Goal: Task Accomplishment & Management: Complete application form

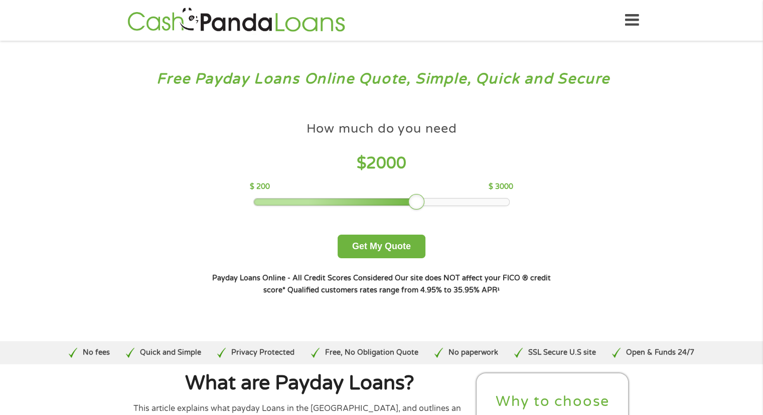
drag, startPoint x: 319, startPoint y: 200, endPoint x: 406, endPoint y: 205, distance: 87.0
click at [406, 205] on div at bounding box center [381, 202] width 256 height 8
click at [390, 243] on button "Get My Quote" at bounding box center [382, 246] width 88 height 24
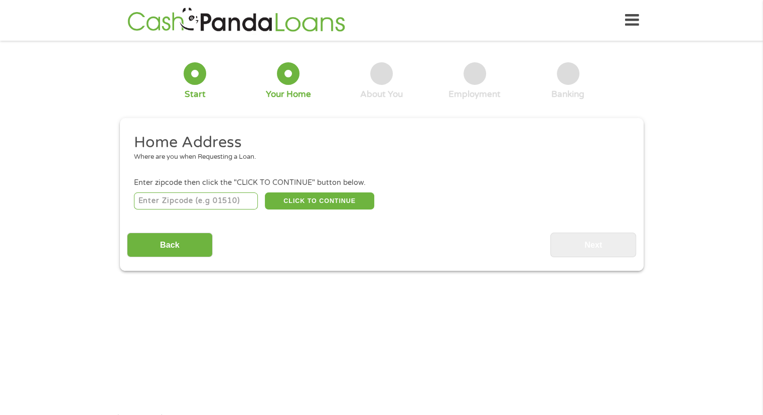
click at [181, 199] on input "number" at bounding box center [196, 200] width 124 height 17
type input "07960"
click at [314, 211] on div "07960 CLICK TO CONTINUE Please recheck your Zipcode, it seems to be Incorrect" at bounding box center [381, 200] width 495 height 21
click at [311, 200] on button "CLICK TO CONTINUE" at bounding box center [319, 200] width 109 height 17
type input "07960"
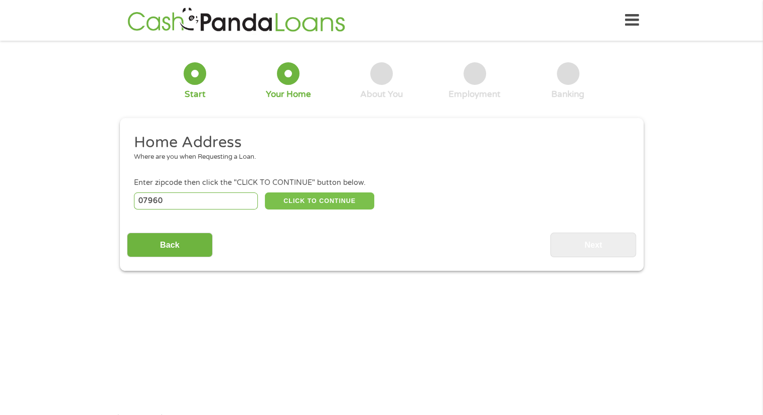
type input "Morristown"
select select "[US_STATE]"
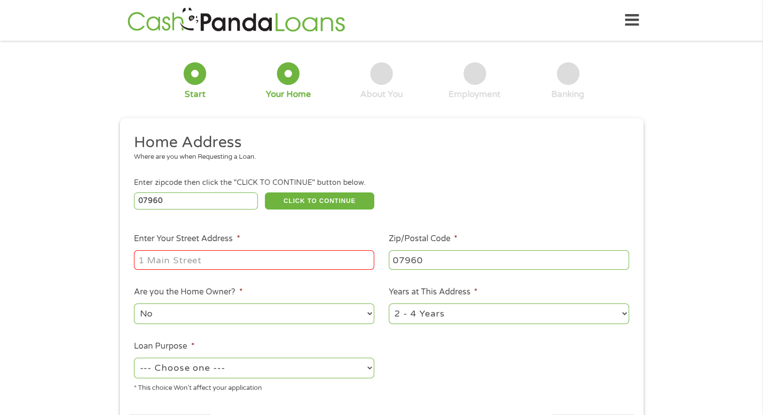
click at [221, 263] on input "Enter Your Street Address *" at bounding box center [254, 259] width 240 height 19
type input "%"
type input "[STREET_ADDRESS]"
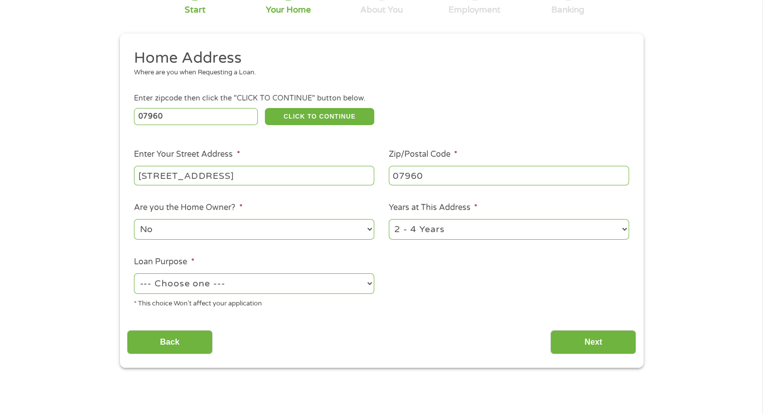
scroll to position [88, 0]
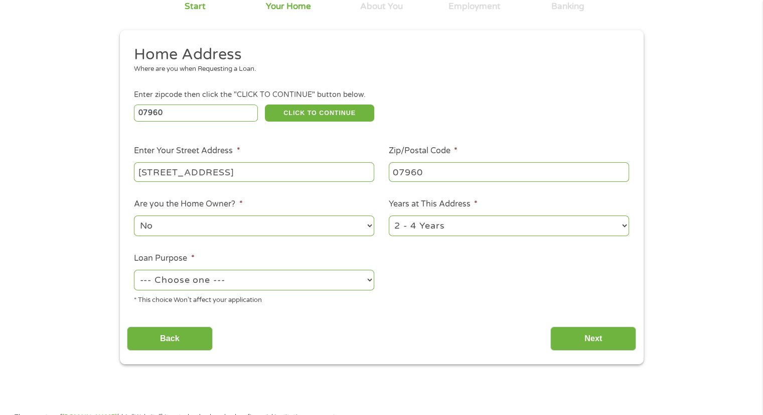
click at [417, 235] on select "1 Year or less 1 - 2 Years 2 - 4 Years Over 4 Years" at bounding box center [509, 225] width 240 height 21
select select "60months"
click at [389, 216] on select "1 Year or less 1 - 2 Years 2 - 4 Years Over 4 Years" at bounding box center [509, 225] width 240 height 21
click at [355, 276] on select "--- Choose one --- Pay Bills Debt Consolidation Home Improvement Major Purchase…" at bounding box center [254, 280] width 240 height 21
select select "other"
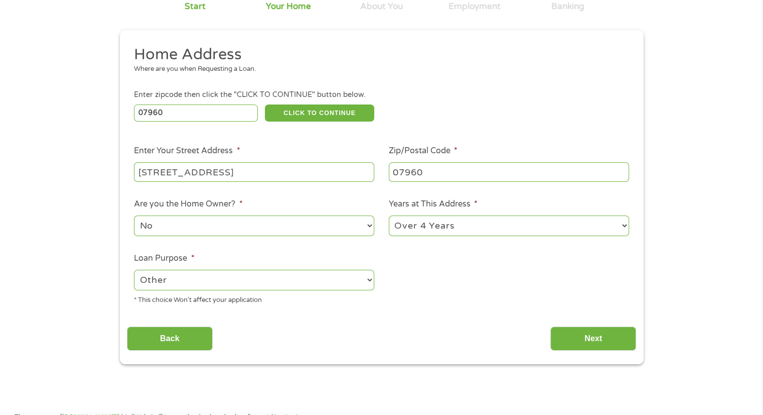
click at [134, 271] on select "--- Choose one --- Pay Bills Debt Consolidation Home Improvement Major Purchase…" at bounding box center [254, 280] width 240 height 21
click at [566, 339] on input "Next" at bounding box center [594, 338] width 86 height 25
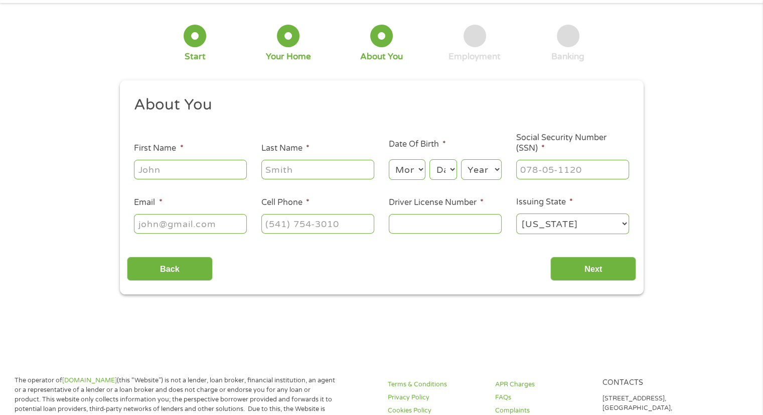
scroll to position [0, 0]
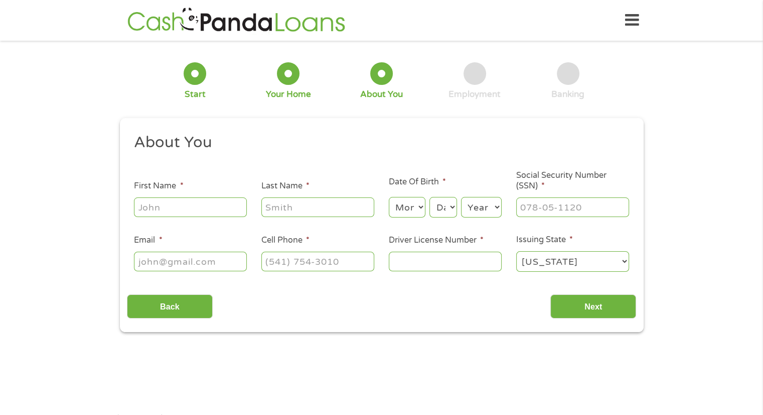
click at [211, 209] on input "First Name *" at bounding box center [190, 206] width 113 height 19
type input "[PERSON_NAME]"
click at [408, 203] on select "Month 1 2 3 4 5 6 7 8 9 10 11 12" at bounding box center [407, 207] width 37 height 21
select select "9"
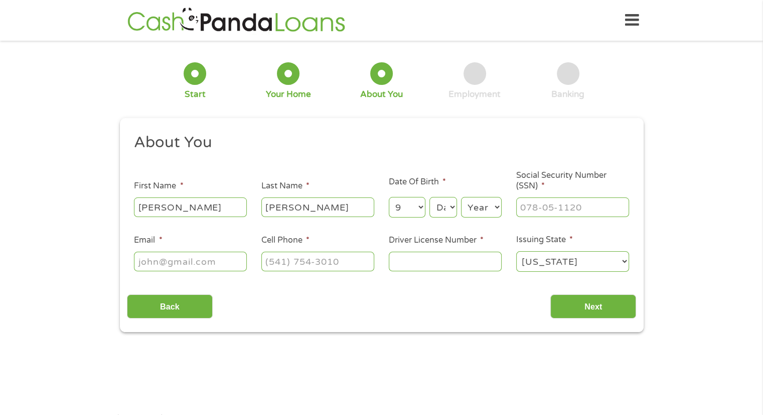
click at [389, 197] on select "Month 1 2 3 4 5 6 7 8 9 10 11 12" at bounding box center [407, 207] width 37 height 21
click at [459, 213] on div "Month Month 1 2 3 4 5 6 7 8 9 10 11 12 Day Day 1 2 3 4 5 6 7 8 9 10 11 12 13 14…" at bounding box center [445, 206] width 113 height 28
click at [446, 209] on select "Day 1 2 3 4 5 6 7 8 9 10 11 12 13 14 15 16 17 18 19 20 21 22 23 24 25 26 27 28 …" at bounding box center [443, 207] width 27 height 21
select select "3"
click at [430, 197] on select "Day 1 2 3 4 5 6 7 8 9 10 11 12 13 14 15 16 17 18 19 20 21 22 23 24 25 26 27 28 …" at bounding box center [443, 207] width 27 height 21
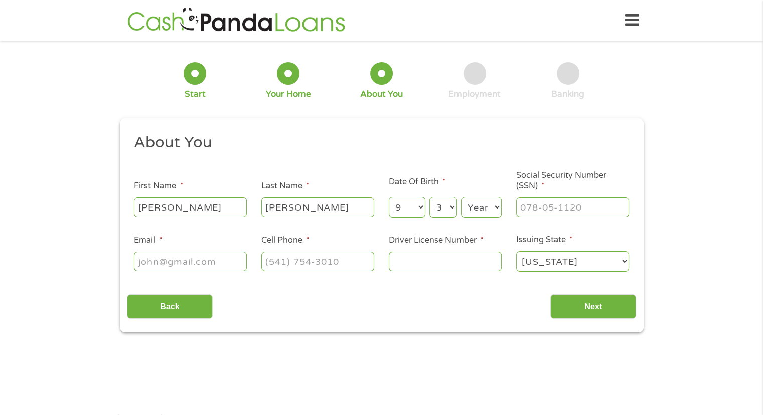
click at [477, 202] on select "Year [DATE] 2006 2005 2004 2003 2002 2001 2000 1999 1998 1997 1996 1995 1994 19…" at bounding box center [481, 207] width 41 height 21
select select "1996"
click at [461, 197] on select "Year [DATE] 2006 2005 2004 2003 2002 2001 2000 1999 1998 1997 1996 1995 1994 19…" at bounding box center [481, 207] width 41 height 21
click at [563, 213] on input "___-__-____" at bounding box center [572, 206] width 113 height 19
type input "141-02-4769"
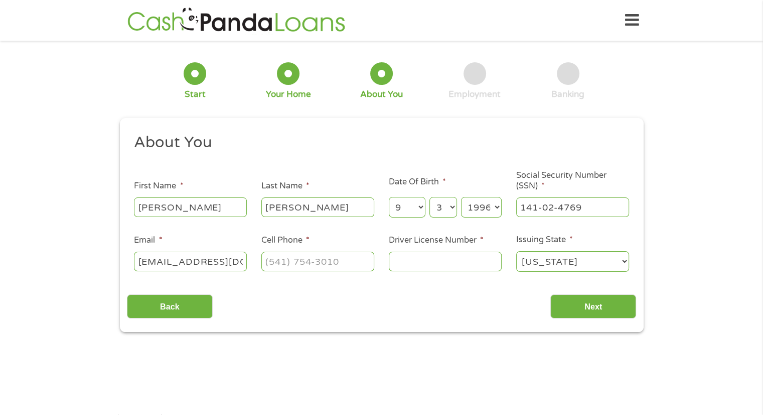
scroll to position [0, 4]
type input "[EMAIL_ADDRESS][DOMAIN_NAME]"
type input "[PHONE_NUMBER]"
type input "G72007626109962"
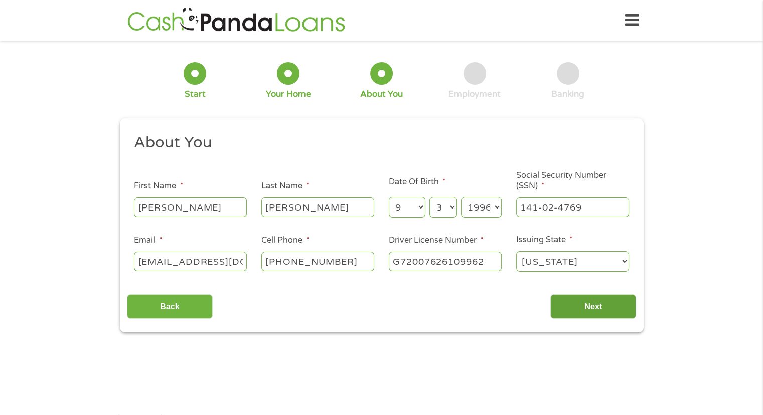
click at [600, 312] on input "Next" at bounding box center [594, 306] width 86 height 25
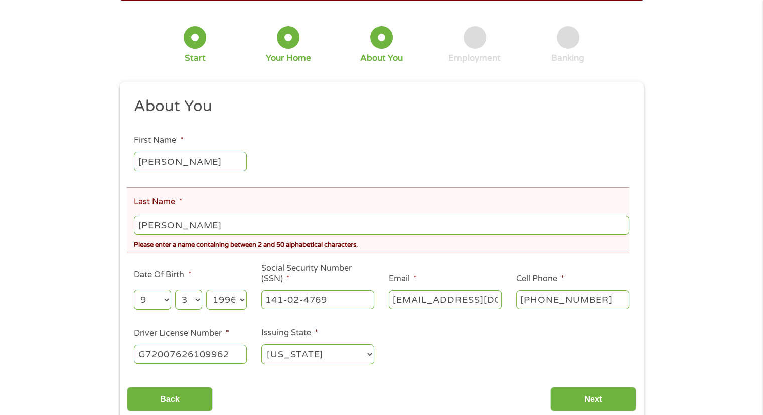
scroll to position [80, 0]
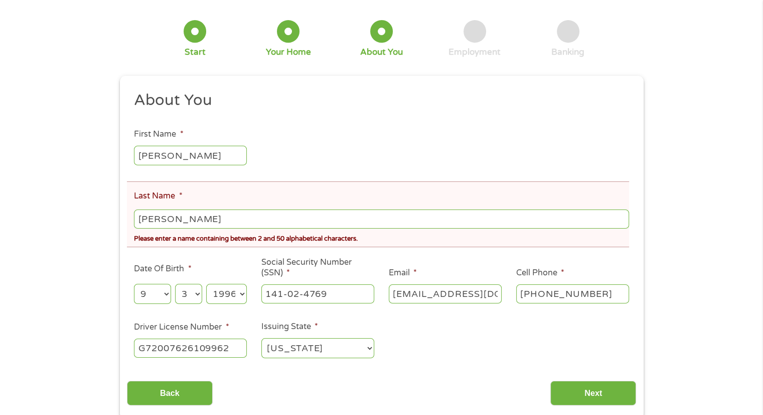
click at [173, 216] on input "[PERSON_NAME]" at bounding box center [381, 218] width 495 height 19
click at [179, 220] on input "[PERSON_NAME]" at bounding box center [381, 218] width 495 height 19
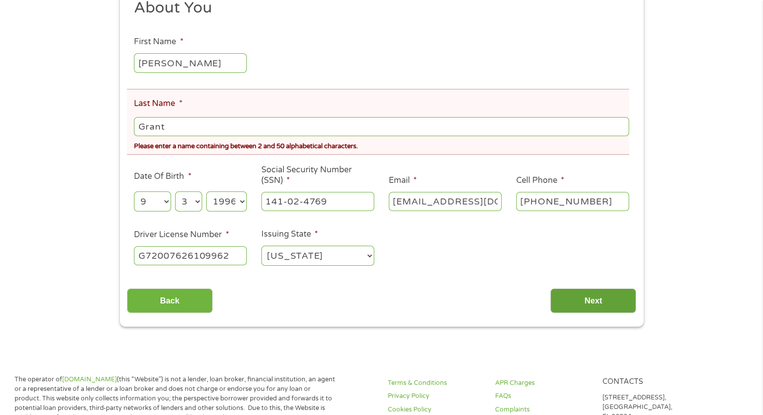
type input "Grant"
click at [614, 309] on input "Next" at bounding box center [594, 300] width 86 height 25
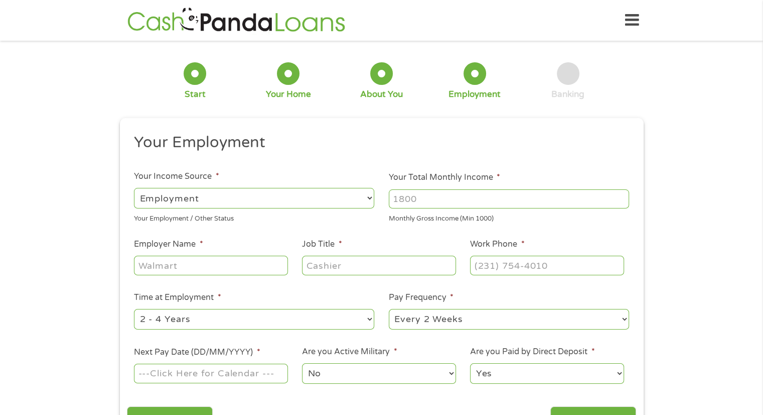
scroll to position [0, 0]
click at [414, 205] on input "Your Total Monthly Income *" at bounding box center [509, 198] width 240 height 19
type input "4300"
click at [251, 262] on input "Employer Name *" at bounding box center [211, 264] width 154 height 19
type input "R&T deposit solutions"
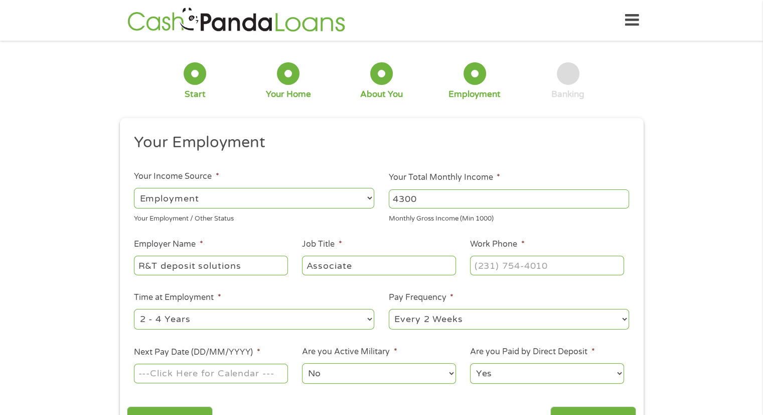
type input "Associate"
type input "[PHONE_NUMBER]"
click at [249, 317] on select "--- Choose one --- 1 Year or less 1 - 2 Years 2 - 4 Years Over 4 Years" at bounding box center [254, 319] width 240 height 21
select select "60months"
click at [134, 309] on select "--- Choose one --- 1 Year or less 1 - 2 Years 2 - 4 Years Over 4 Years" at bounding box center [254, 319] width 240 height 21
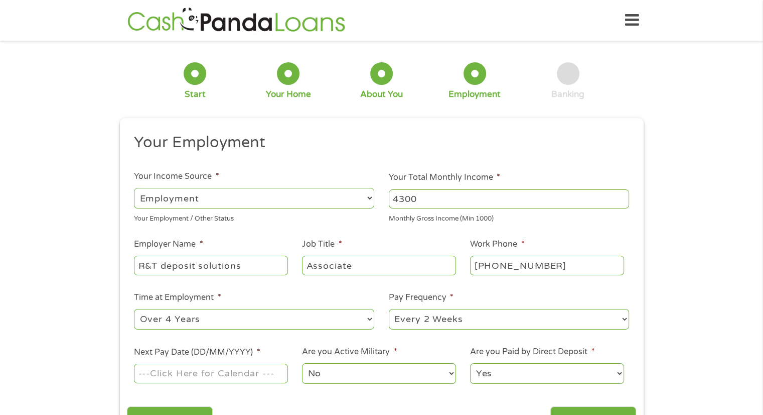
scroll to position [120, 0]
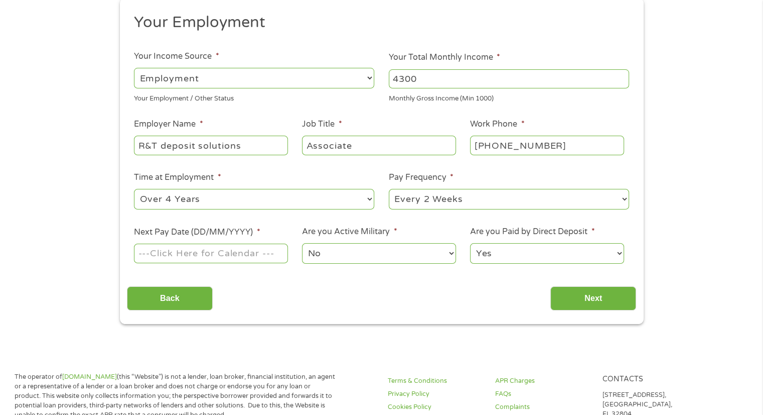
click at [213, 257] on input "Next Pay Date (DD/MM/YYYY) *" at bounding box center [211, 252] width 154 height 19
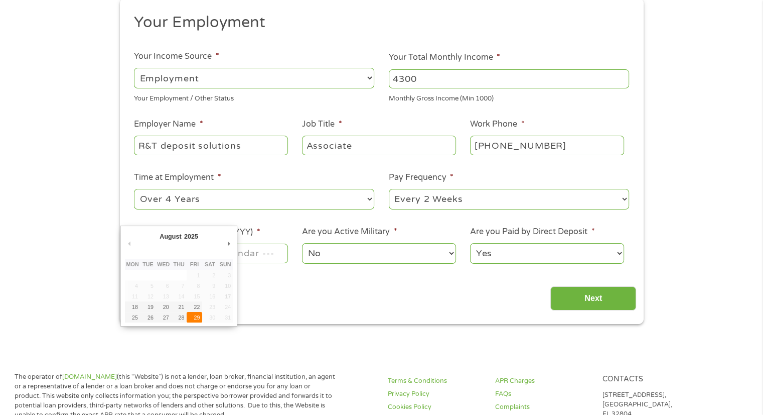
type input "[DATE]"
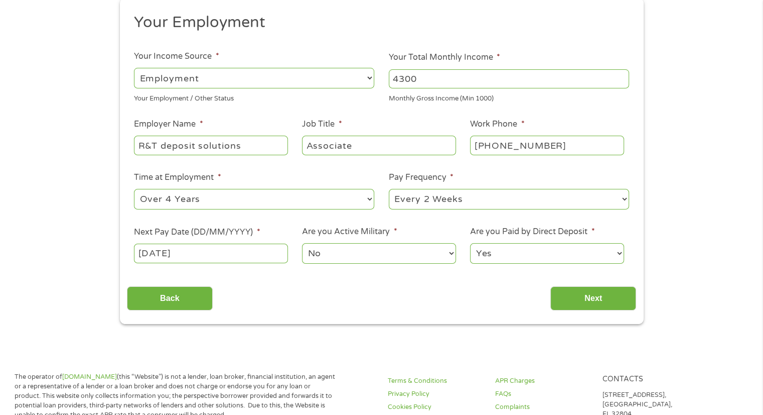
click at [351, 262] on select "No Yes" at bounding box center [379, 253] width 154 height 21
click at [488, 234] on label "Are you Paid by Direct Deposit *" at bounding box center [532, 231] width 124 height 11
click at [488, 243] on select "Yes No" at bounding box center [547, 253] width 154 height 21
click at [584, 296] on input "Next" at bounding box center [594, 298] width 86 height 25
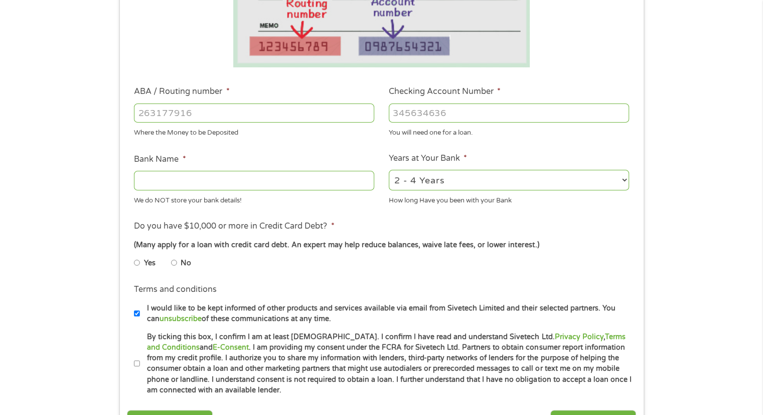
scroll to position [237, 0]
click at [193, 266] on li "No" at bounding box center [189, 263] width 36 height 20
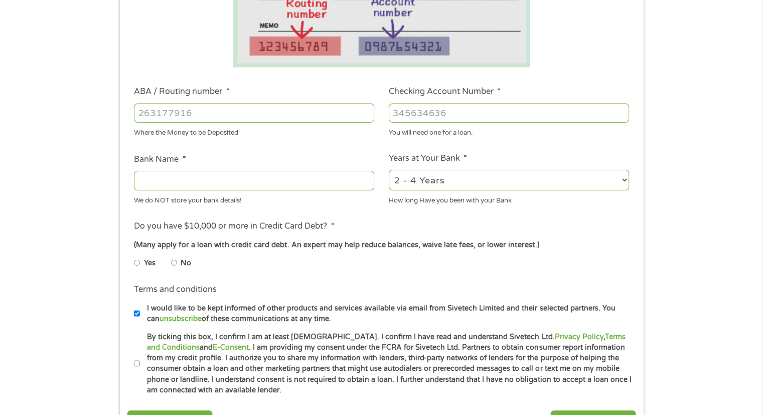
click at [176, 262] on input "No" at bounding box center [174, 262] width 6 height 16
radio input "true"
click at [189, 114] on input "ABA / Routing number *" at bounding box center [254, 112] width 240 height 19
type input "2"
click at [367, 116] on input "2" at bounding box center [254, 112] width 240 height 19
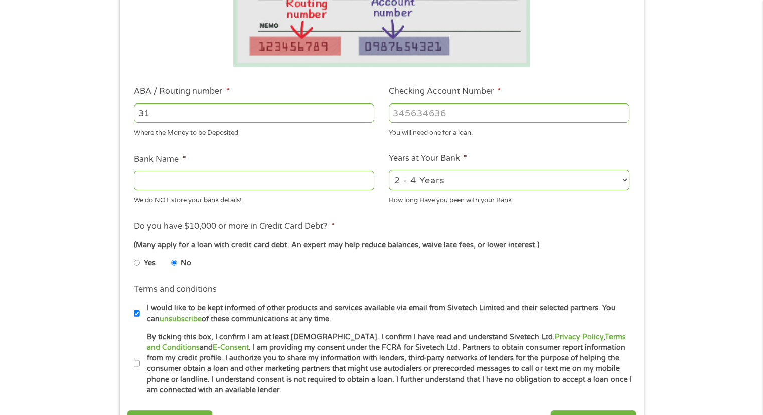
type input "3"
type input "031207607"
type input "PNC BANK [US_STATE]"
type input "031207607"
type input "8133456286"
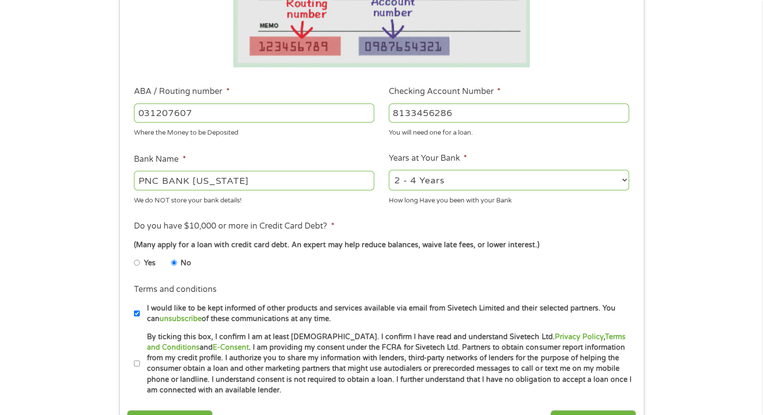
click at [421, 184] on select "2 - 4 Years 6 - 12 Months 1 - 2 Years Over 4 Years" at bounding box center [509, 180] width 240 height 21
select select "60months"
click at [389, 170] on select "2 - 4 Years 6 - 12 Months 1 - 2 Years Over 4 Years" at bounding box center [509, 180] width 240 height 21
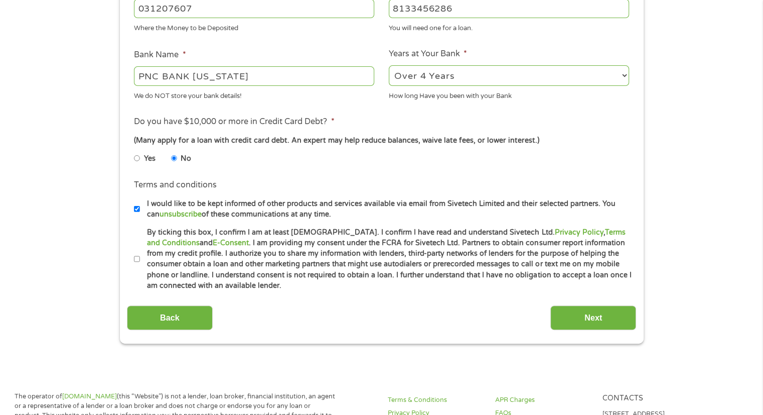
click at [138, 260] on input "By ticking this box, I confirm I am at least [DEMOGRAPHIC_DATA]. I confirm I ha…" at bounding box center [137, 259] width 6 height 16
checkbox input "true"
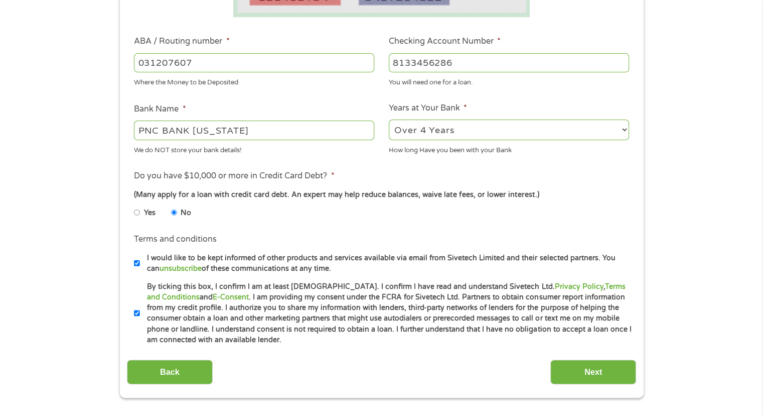
drag, startPoint x: 473, startPoint y: 9, endPoint x: 348, endPoint y: -5, distance: 125.2
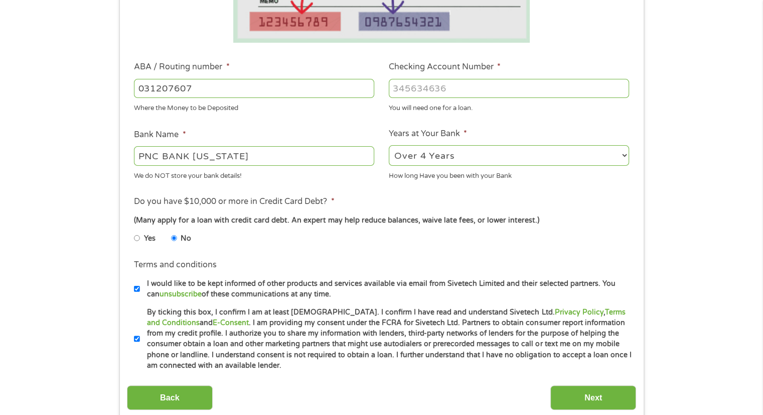
drag, startPoint x: 317, startPoint y: 88, endPoint x: 151, endPoint y: 97, distance: 166.4
click at [151, 97] on input "031207607" at bounding box center [254, 88] width 240 height 19
type input "0"
type input "103100195"
type input "CENTRAL NATIONAL BANK TRUST"
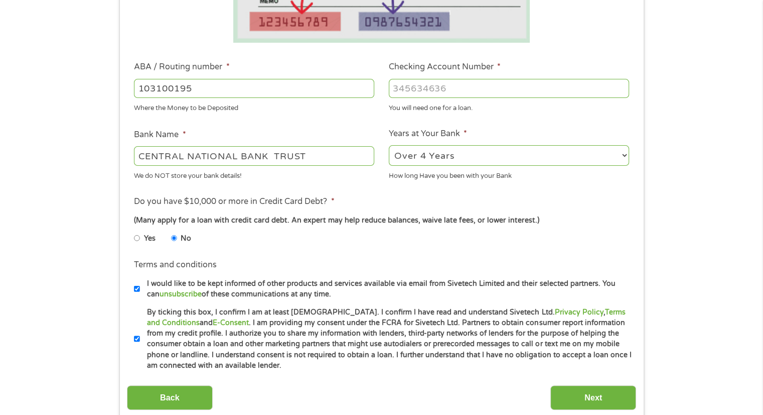
type input "103100195"
click at [424, 85] on input "Checking Account Number *" at bounding box center [509, 88] width 240 height 19
click at [458, 86] on input "248105572" at bounding box center [509, 88] width 240 height 19
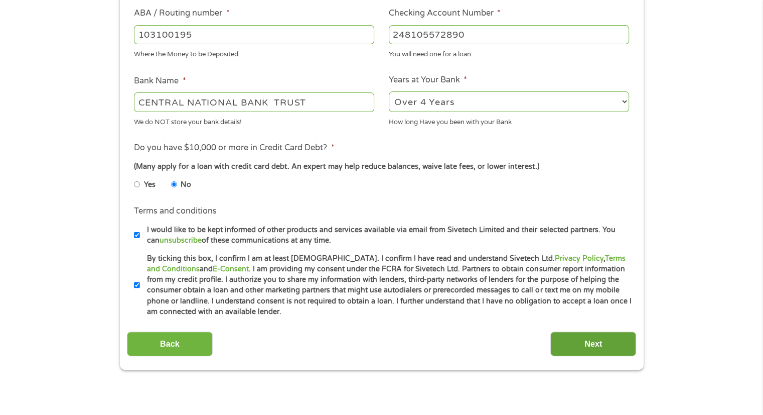
type input "248105572890"
click at [592, 338] on input "Next" at bounding box center [594, 343] width 86 height 25
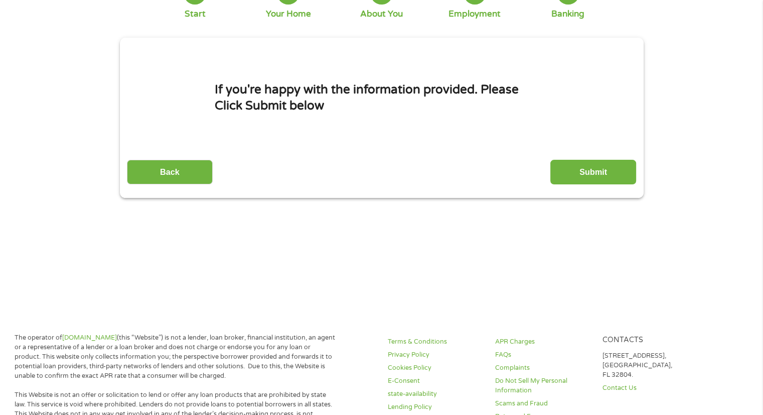
scroll to position [70, 0]
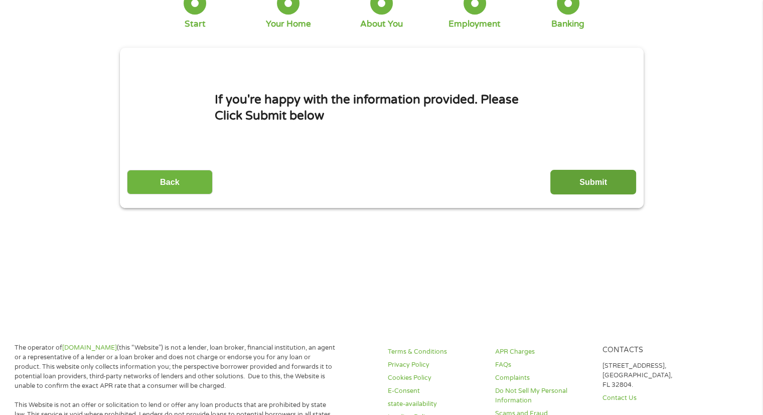
click at [604, 182] on input "Submit" at bounding box center [594, 182] width 86 height 25
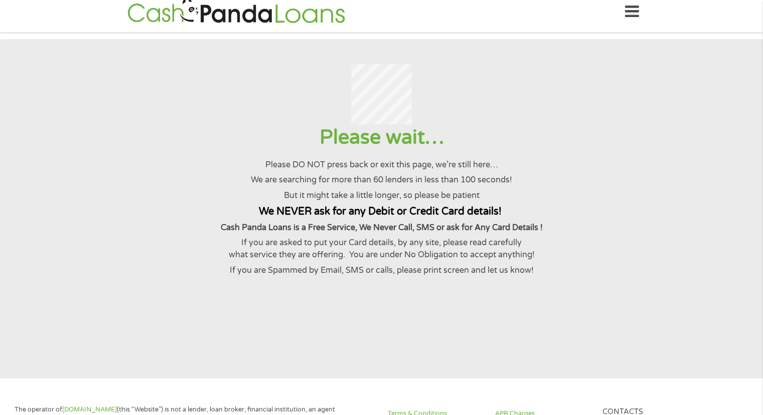
scroll to position [0, 0]
